Goal: Use online tool/utility: Use online tool/utility

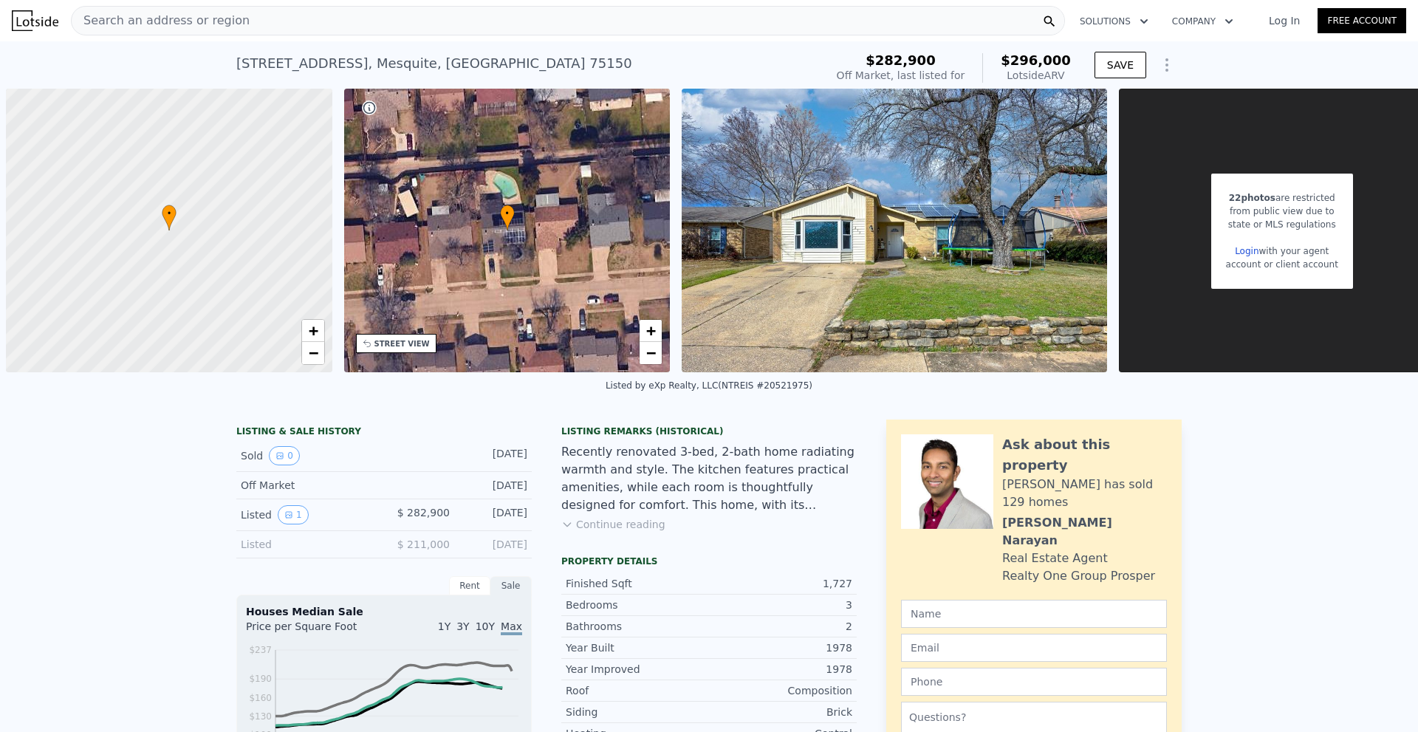
scroll to position [0, 6]
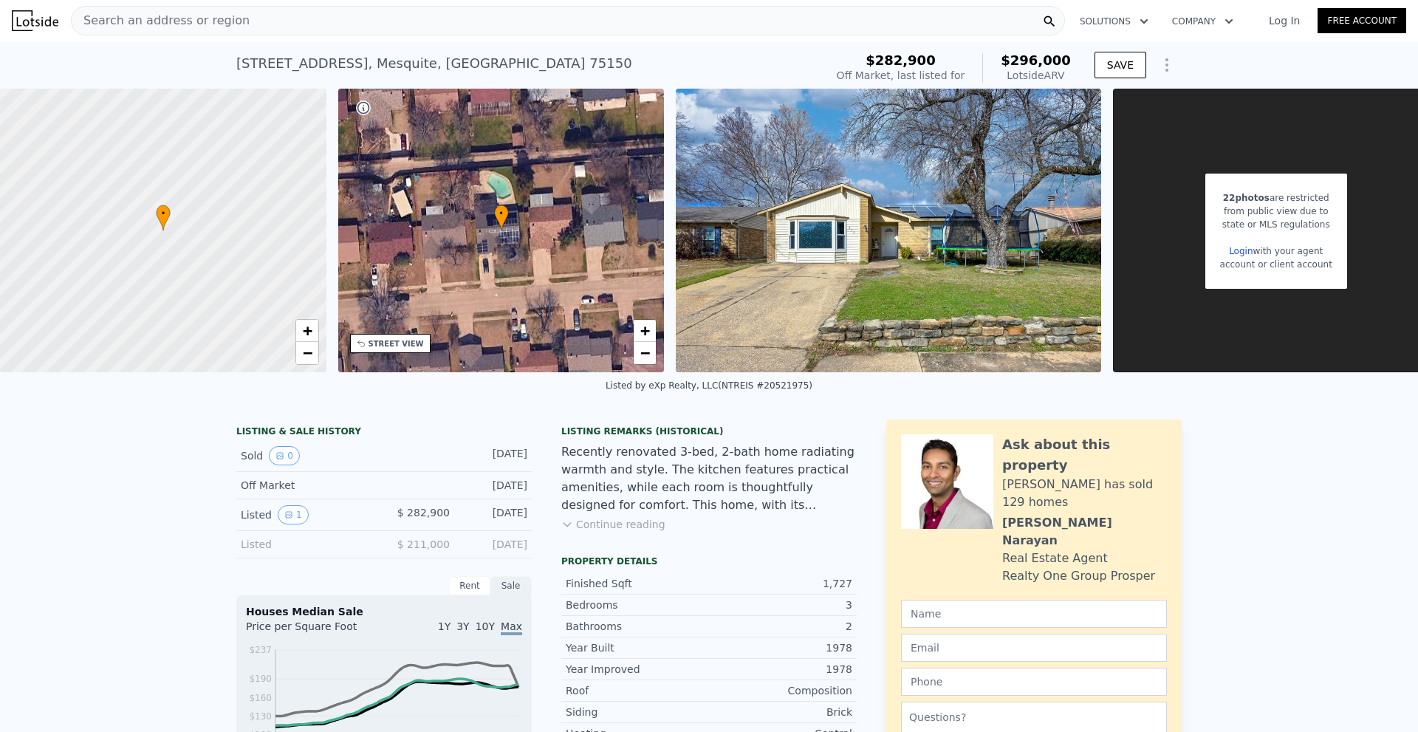
type input "9104.039999999999"
checkbox input "false"
type input "$ 294,000"
type input "-$ 20,816"
click at [645, 51] on div "213 Long Canyon Dr , Mesquite , TX 75150 No sales on record (~ARV $294k )" at bounding box center [527, 67] width 583 height 41
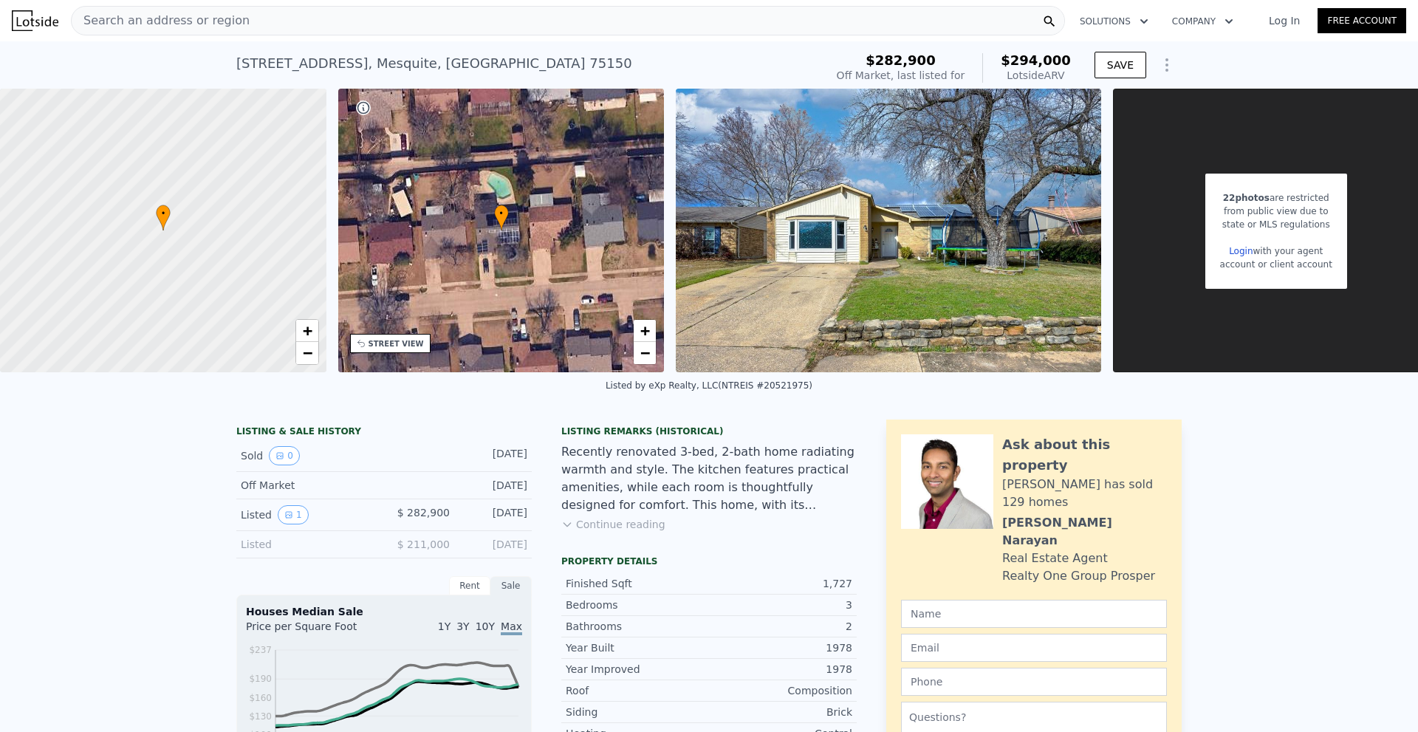
click at [665, 58] on div "213 Long Canyon Dr , Mesquite , TX 75150 No sales on record (~ARV $294k )" at bounding box center [527, 67] width 583 height 41
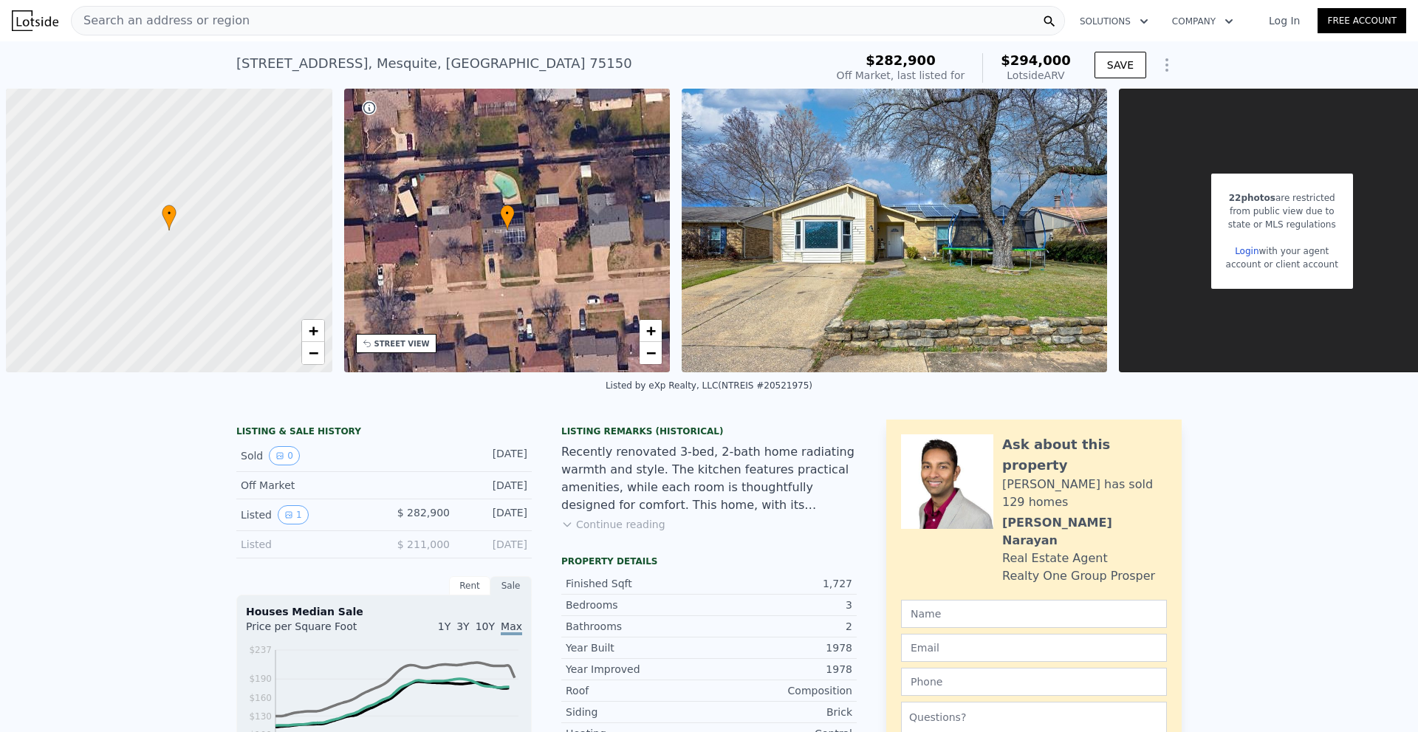
scroll to position [0, 6]
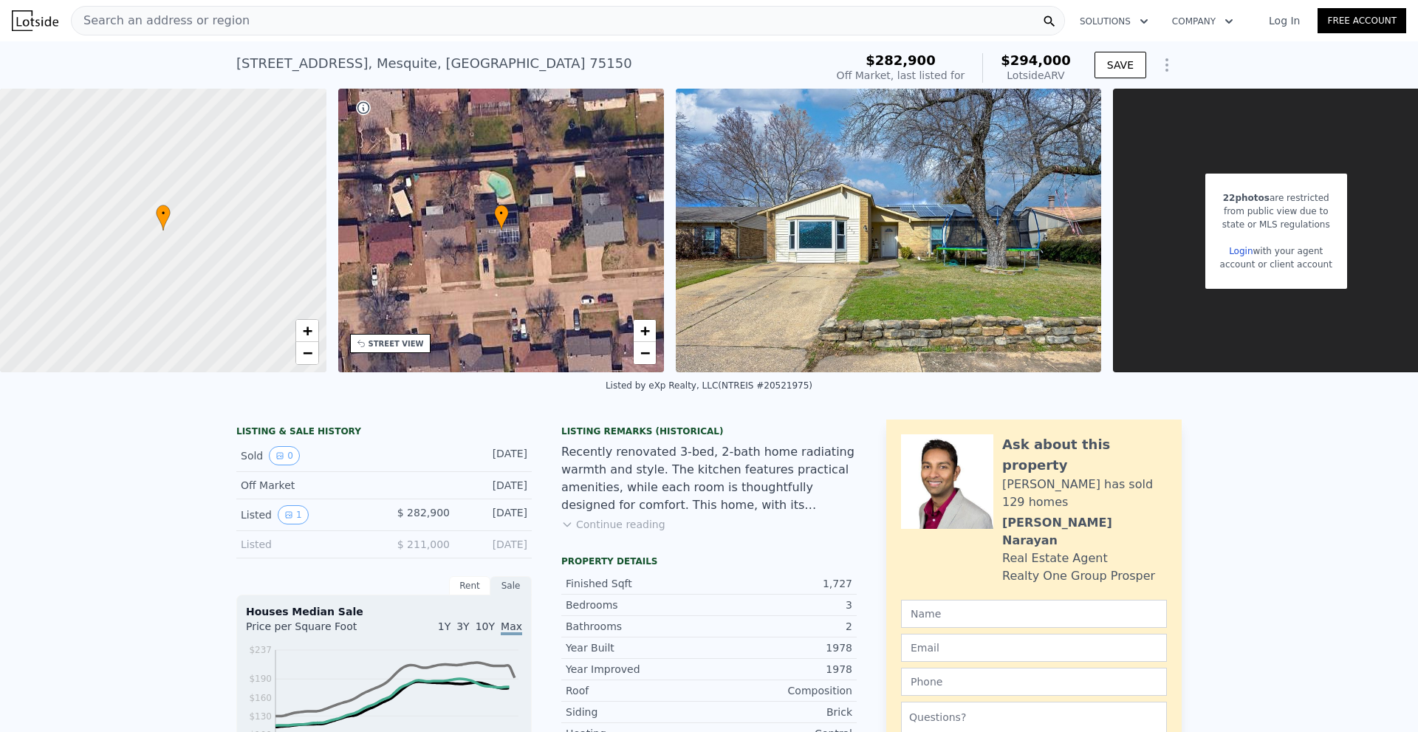
click at [490, 27] on div "Search an address or region" at bounding box center [568, 21] width 994 height 30
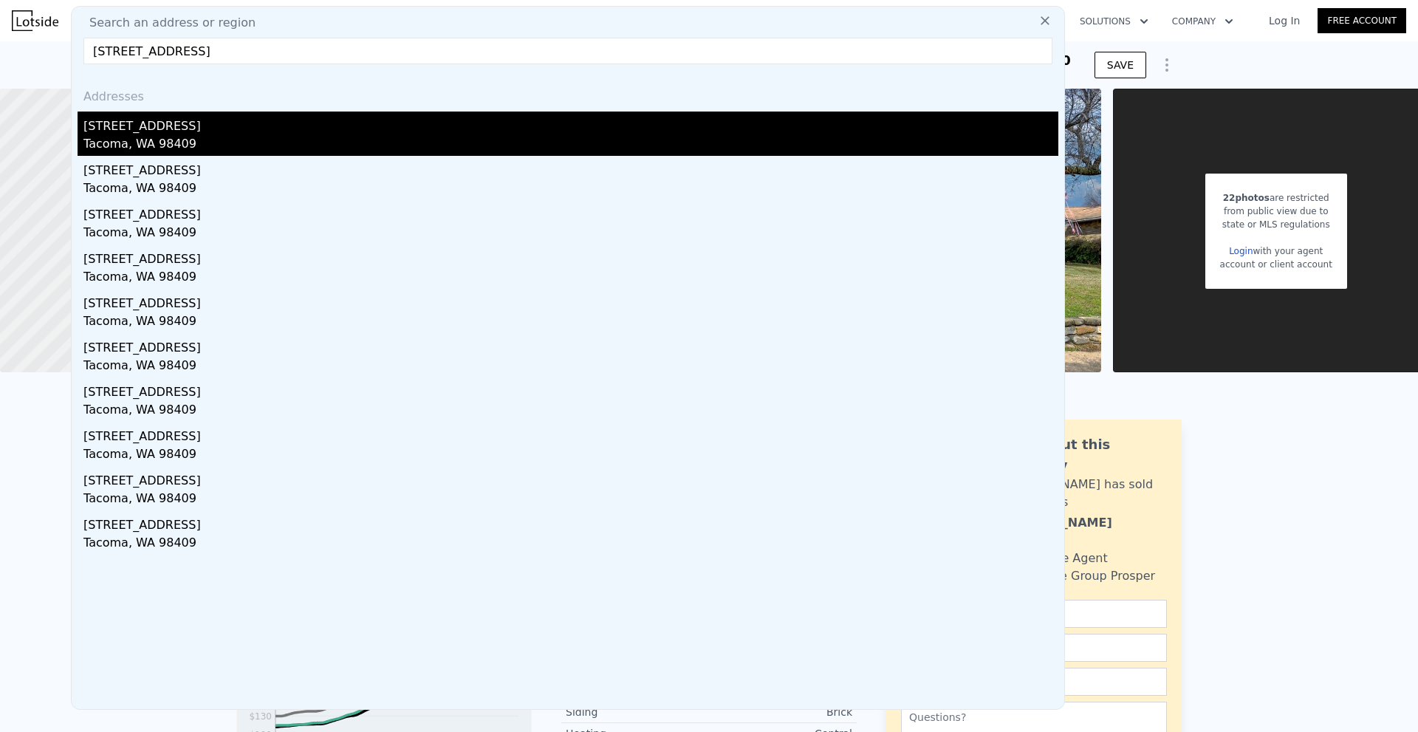
type input "[STREET_ADDRESS]"
click at [301, 129] on div "[STREET_ADDRESS]" at bounding box center [570, 124] width 975 height 24
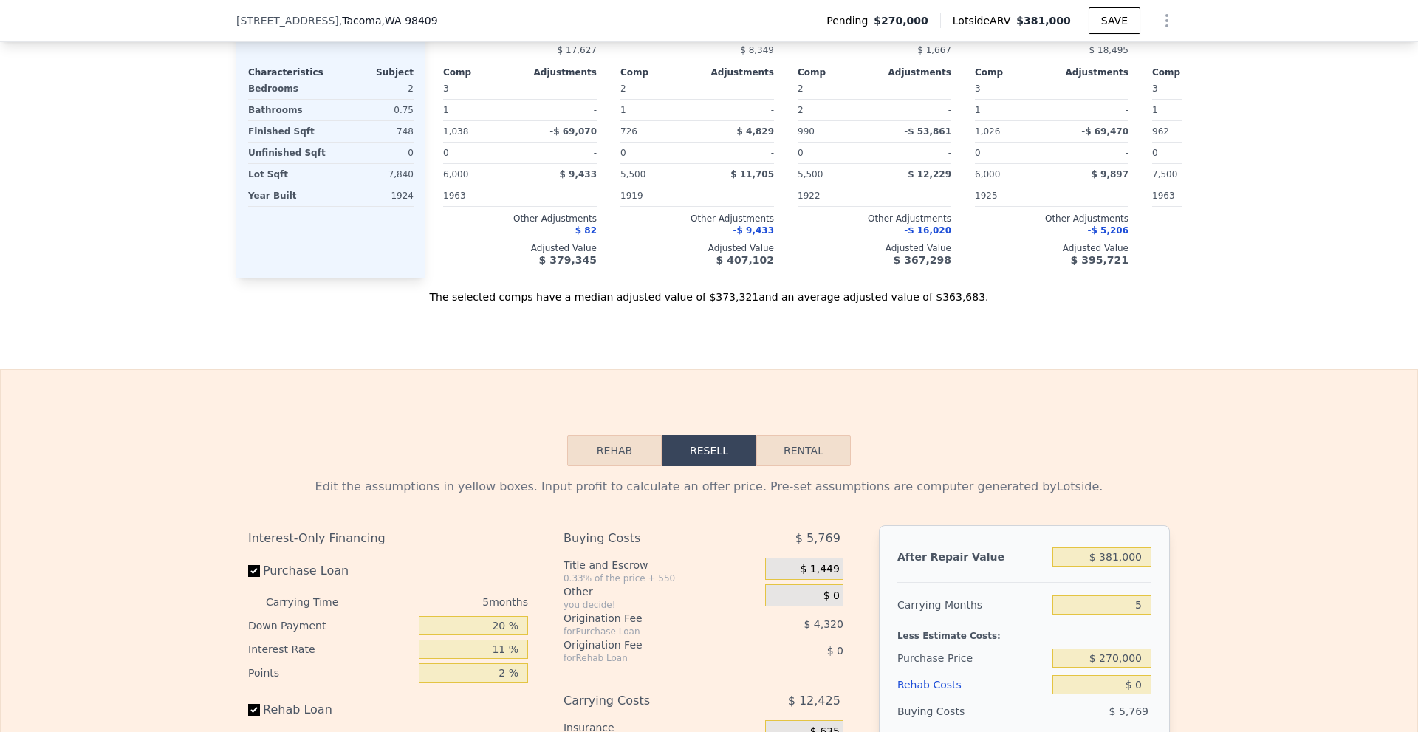
scroll to position [1989, 0]
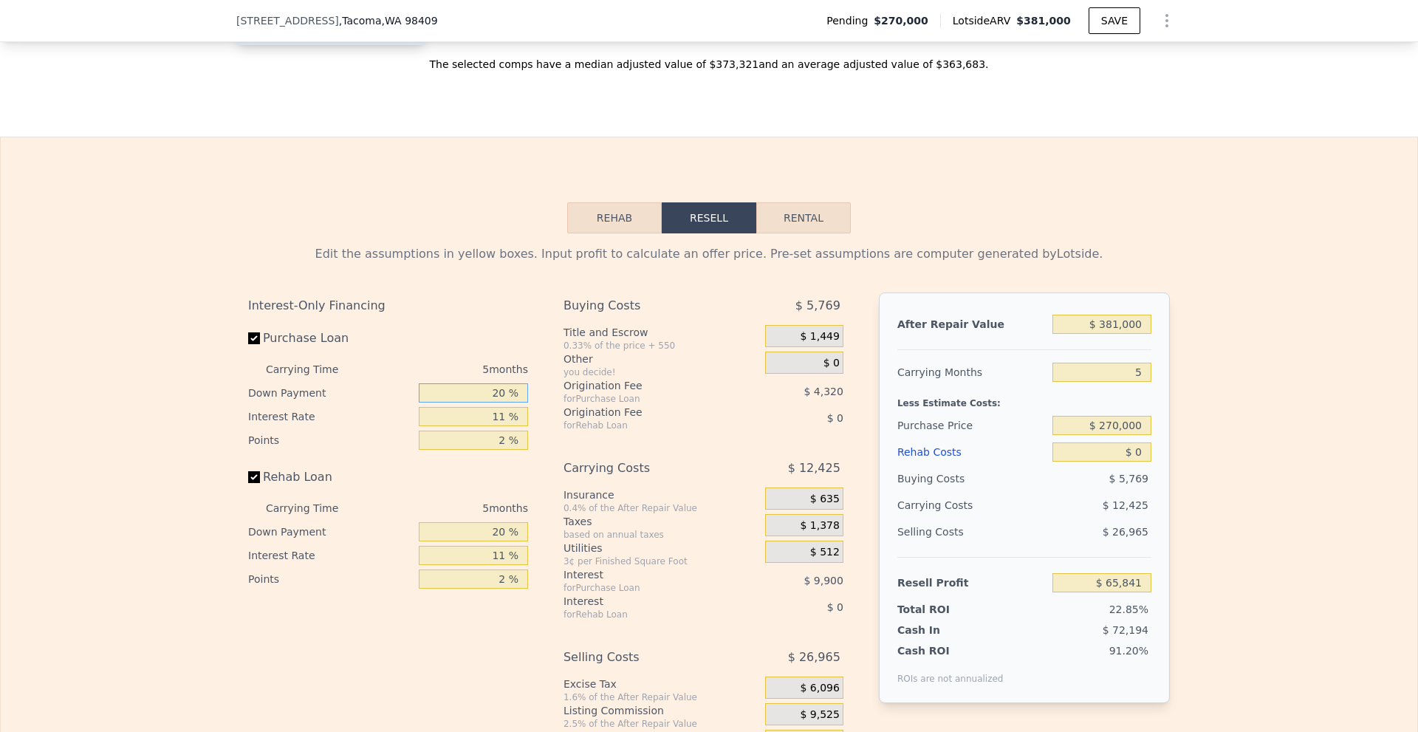
click at [497, 402] on input "20 %" at bounding box center [473, 392] width 109 height 19
type input "10 %"
type input "1 %"
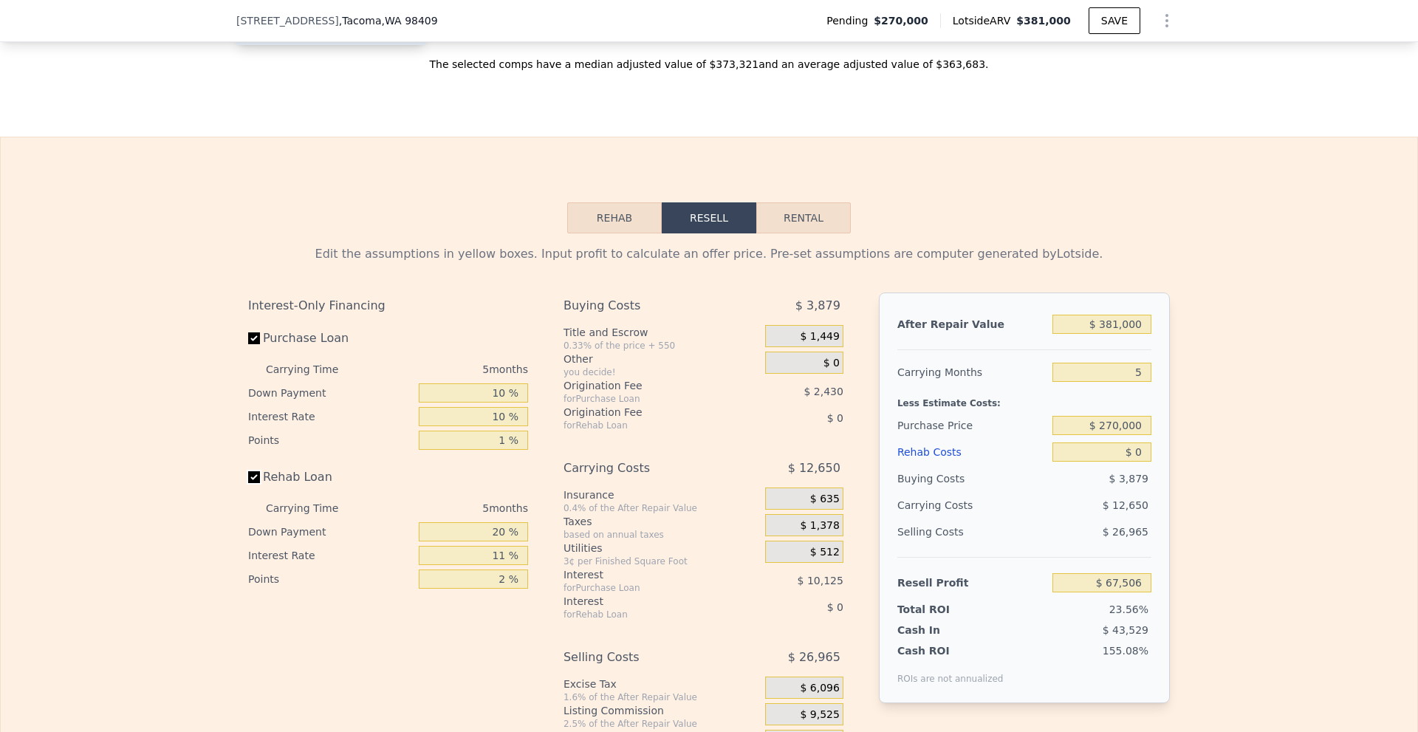
type input "$ 67,506"
type input "10 %"
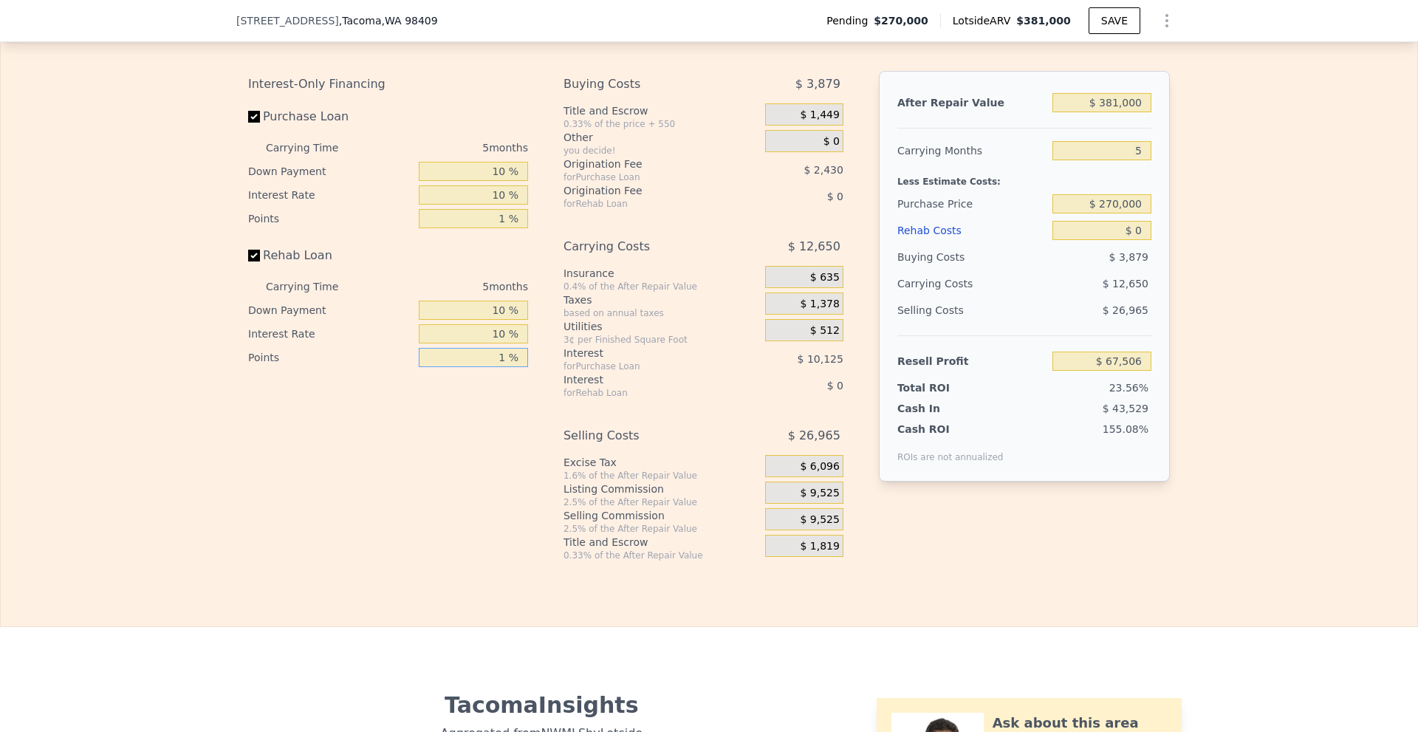
type input "1 %"
click at [832, 500] on span "$ 9,525" at bounding box center [819, 493] width 39 height 13
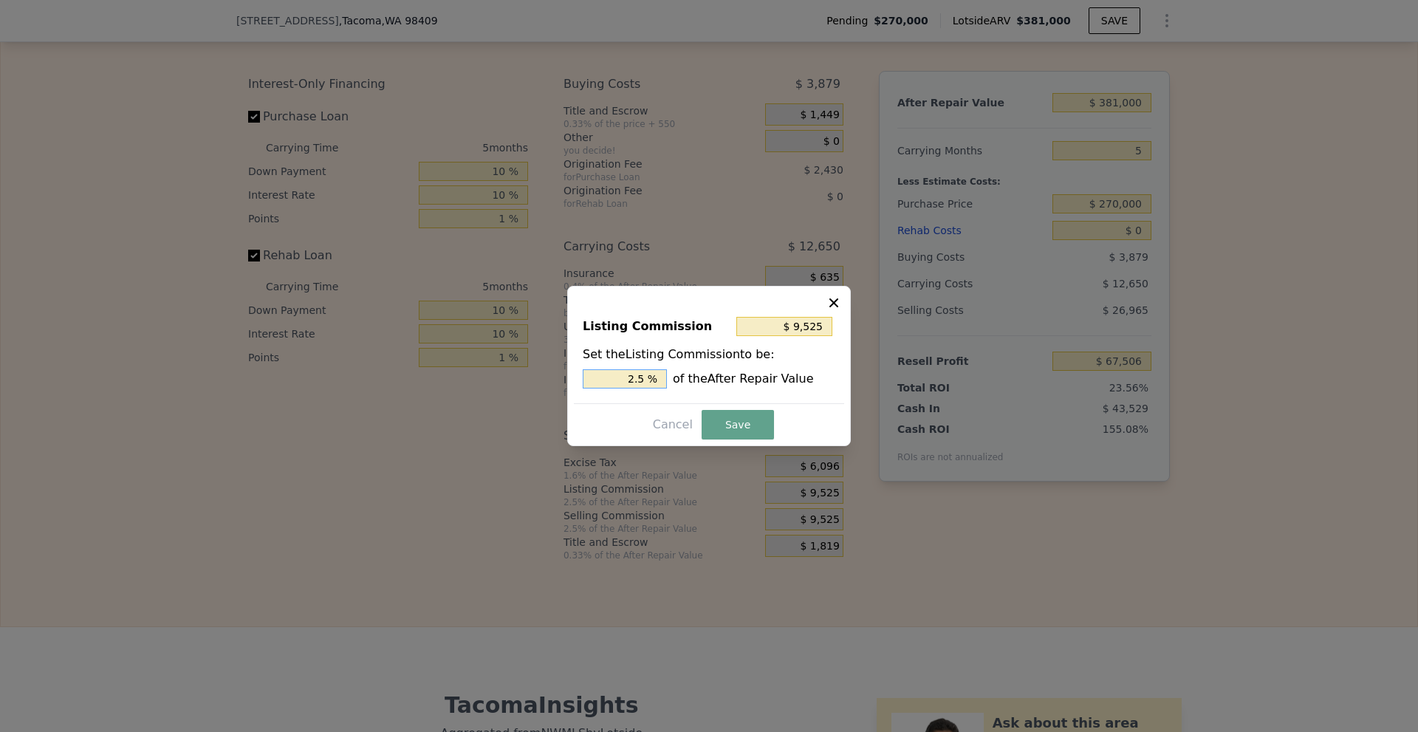
click at [634, 374] on input "2.5 %" at bounding box center [625, 378] width 84 height 19
click at [635, 374] on input "2.5 %" at bounding box center [625, 378] width 84 height 19
click at [645, 381] on input "2.5 %" at bounding box center [625, 378] width 84 height 19
type input "$ 7,620"
type input "2 %"
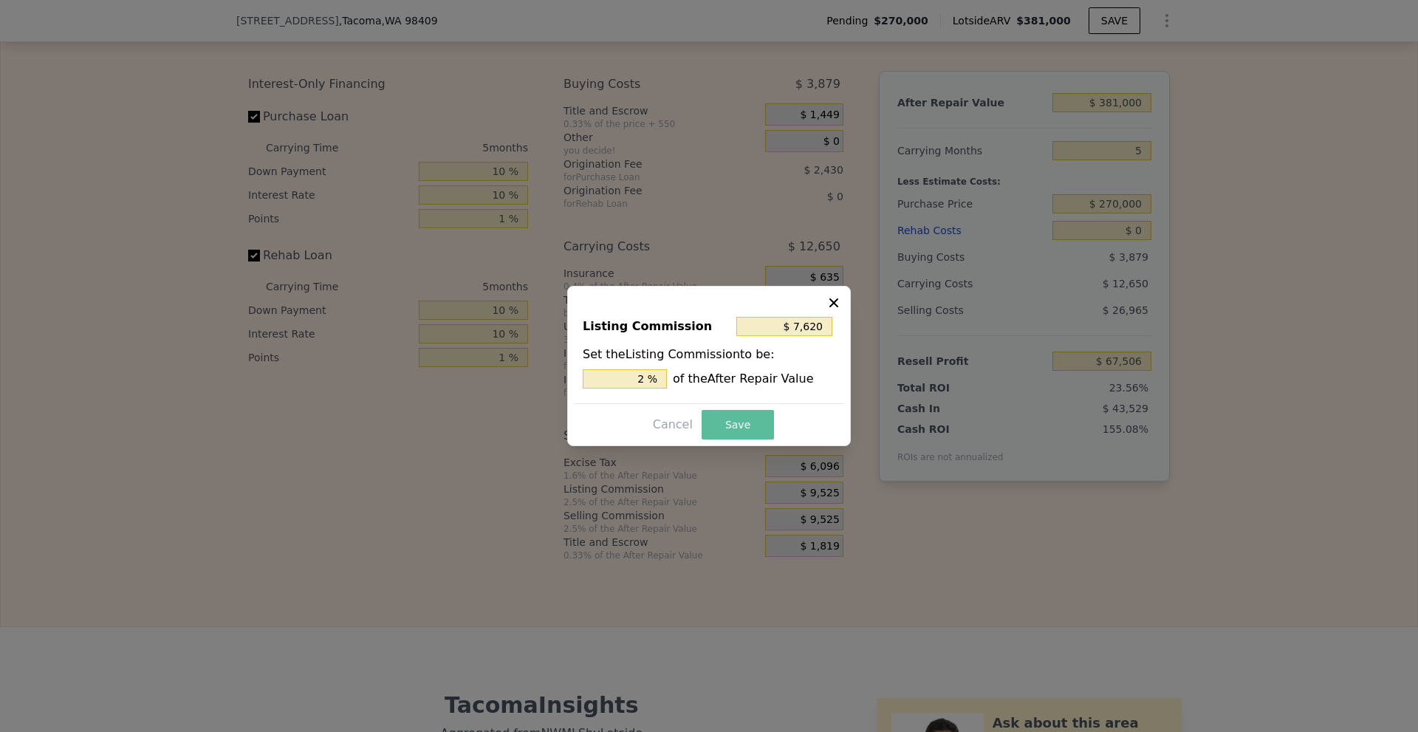
click at [739, 417] on button "Save" at bounding box center [738, 425] width 72 height 30
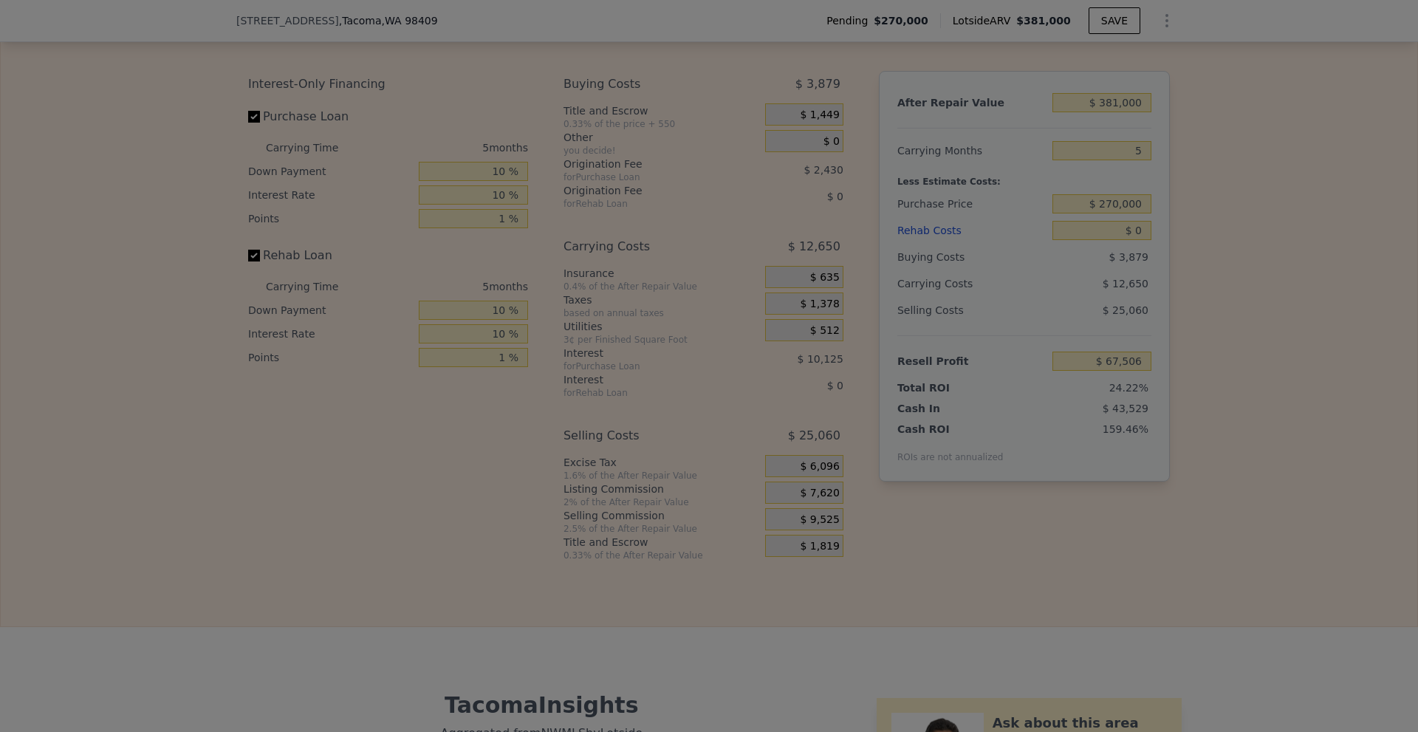
type input "$ 69,411"
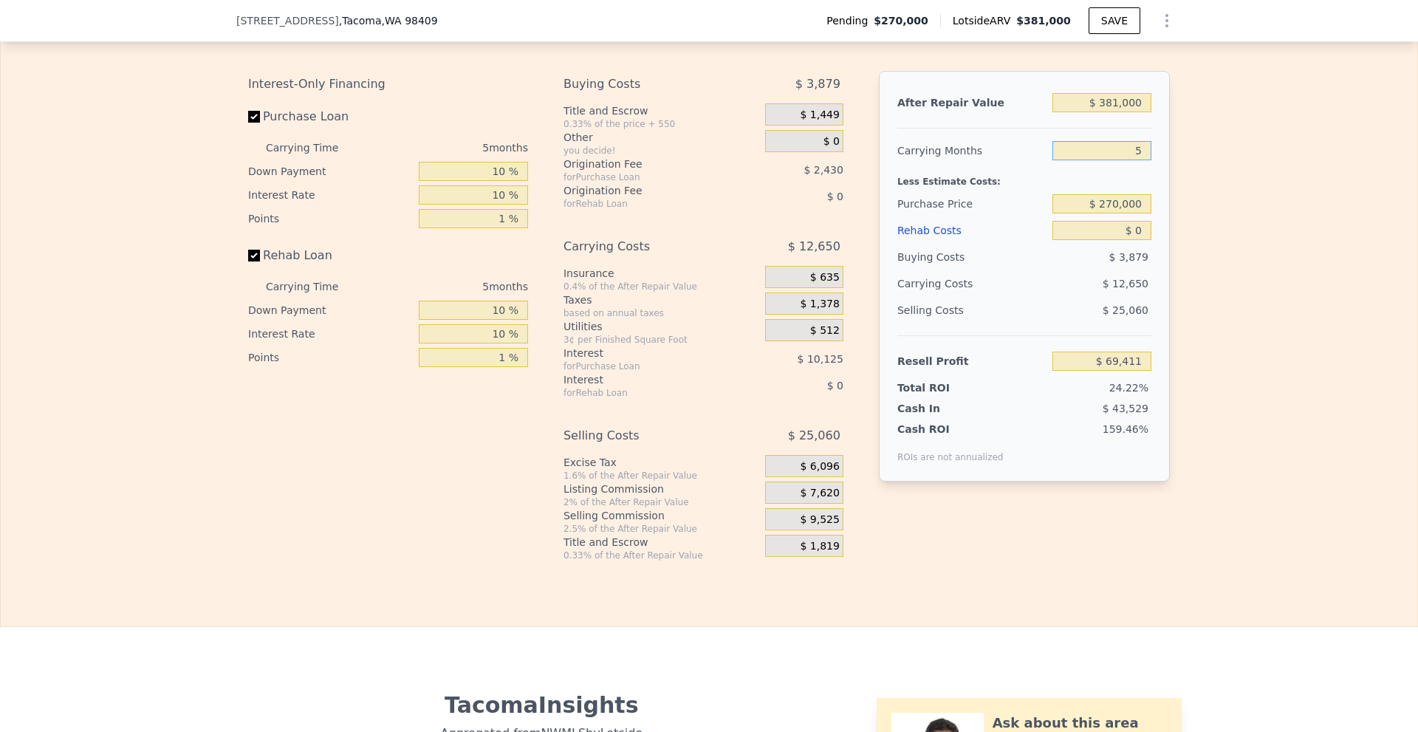
drag, startPoint x: 1131, startPoint y: 168, endPoint x: 1170, endPoint y: 165, distance: 39.3
click at [1170, 165] on div "Edit the assumptions in yellow boxes. Input profit to calculate an offer price.…" at bounding box center [708, 286] width 945 height 549
type input "6"
click at [1177, 206] on div "Edit the assumptions in yellow boxes. Input profit to calculate an offer price.…" at bounding box center [709, 286] width 1416 height 549
type input "$ 66,880"
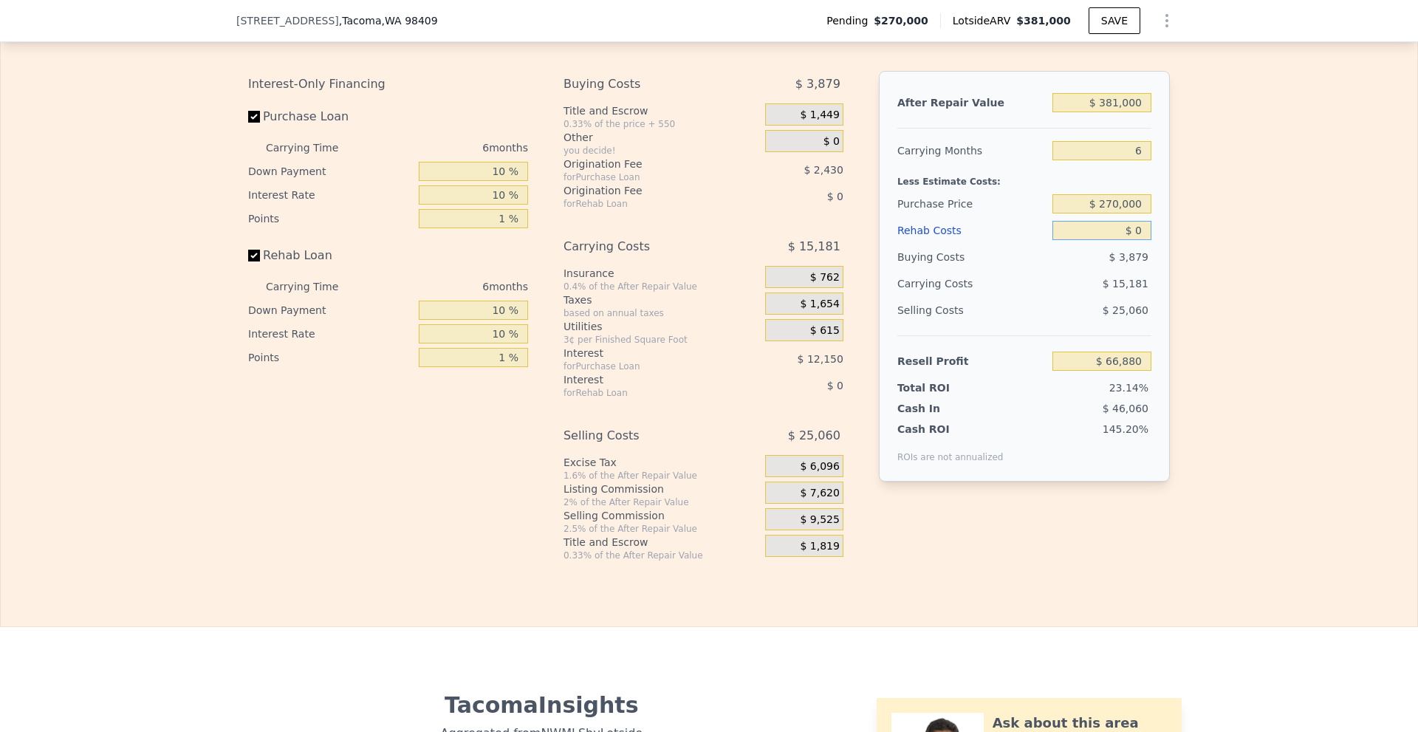
click at [1128, 240] on input "$ 0" at bounding box center [1101, 230] width 99 height 19
type input "$ 60,000"
type input "$ 3,640"
type input "$ 60,000"
click at [1196, 246] on div "Edit the assumptions in yellow boxes. Input profit to calculate an offer price.…" at bounding box center [709, 286] width 1416 height 549
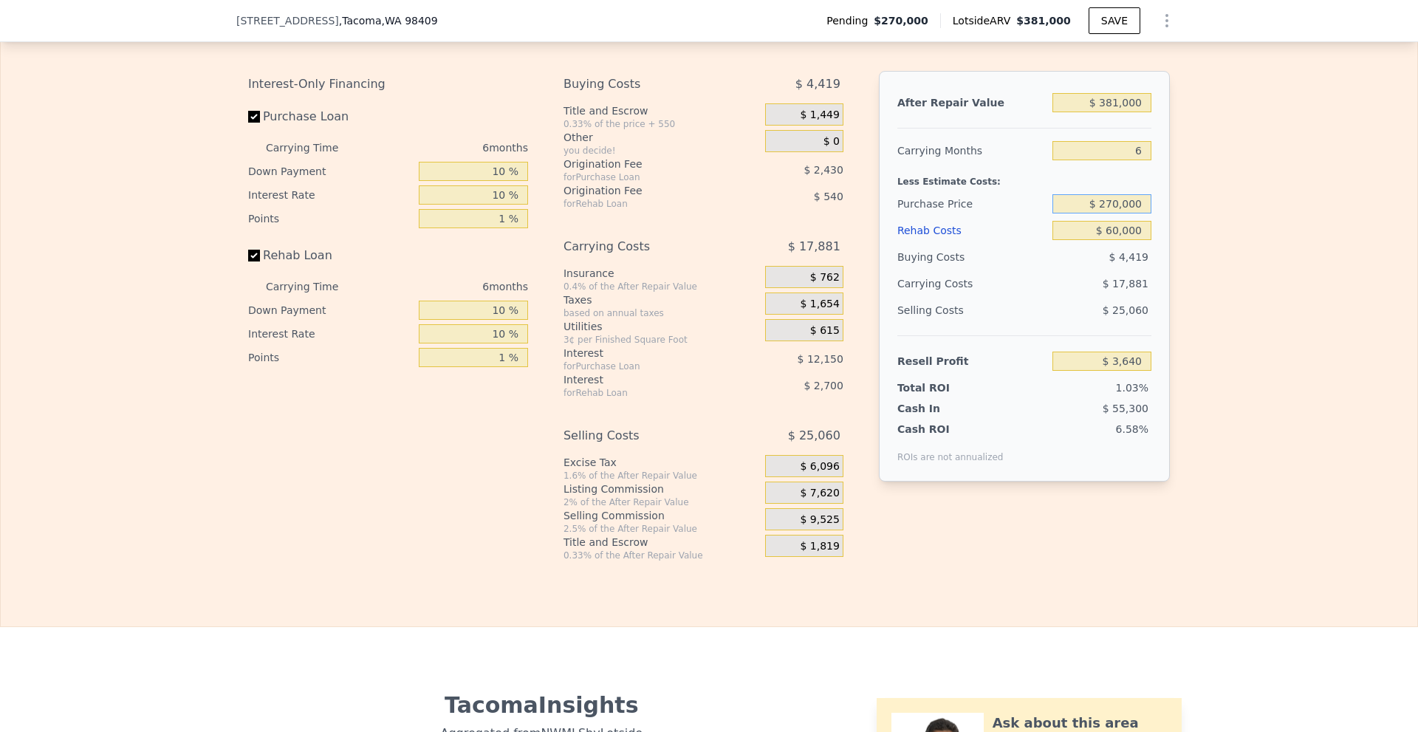
click at [1109, 213] on input "$ 270,000" at bounding box center [1101, 203] width 99 height 19
type input "$ 250,000"
click at [1236, 261] on div "Edit the assumptions in yellow boxes. Input profit to calculate an offer price.…" at bounding box center [709, 286] width 1416 height 549
type input "$ 24,786"
type input "5"
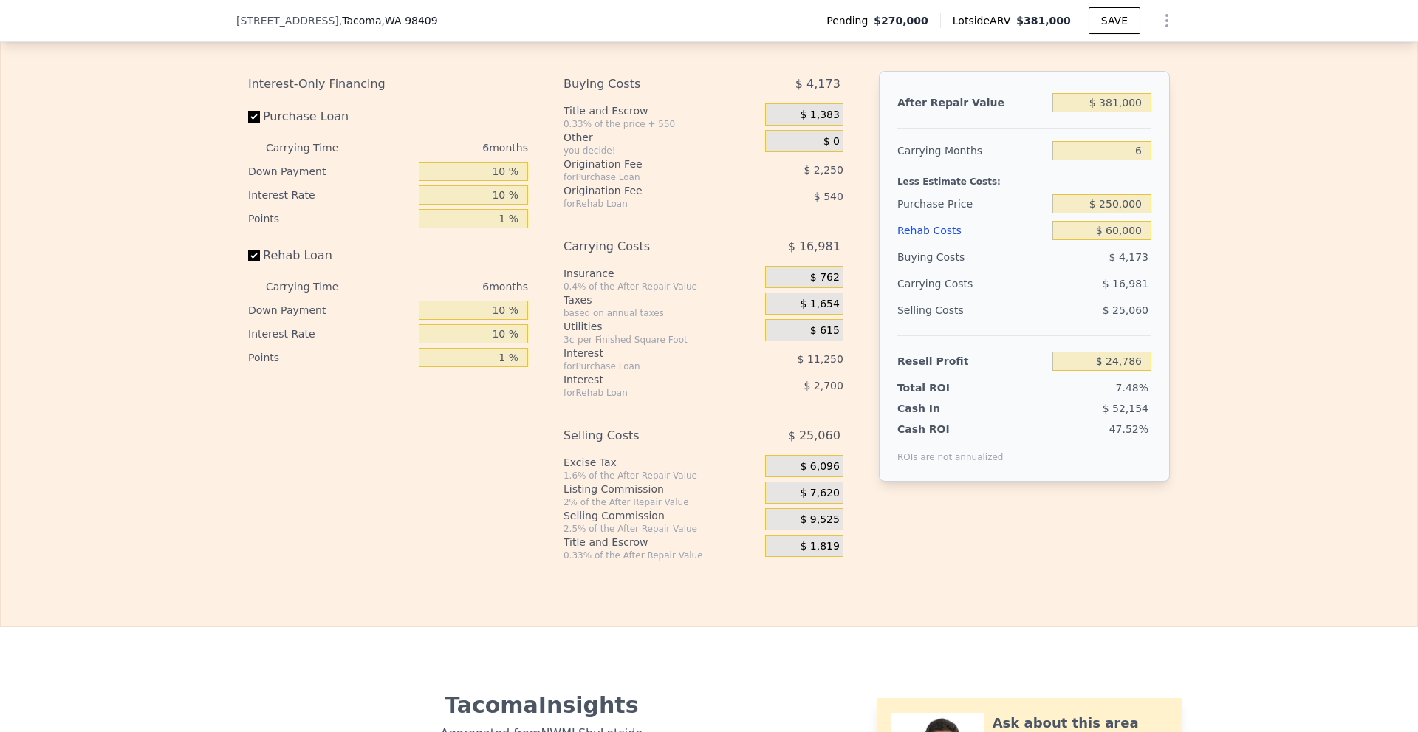
type input "$ 0"
type input "$ 65,841"
